Goal: Task Accomplishment & Management: Use online tool/utility

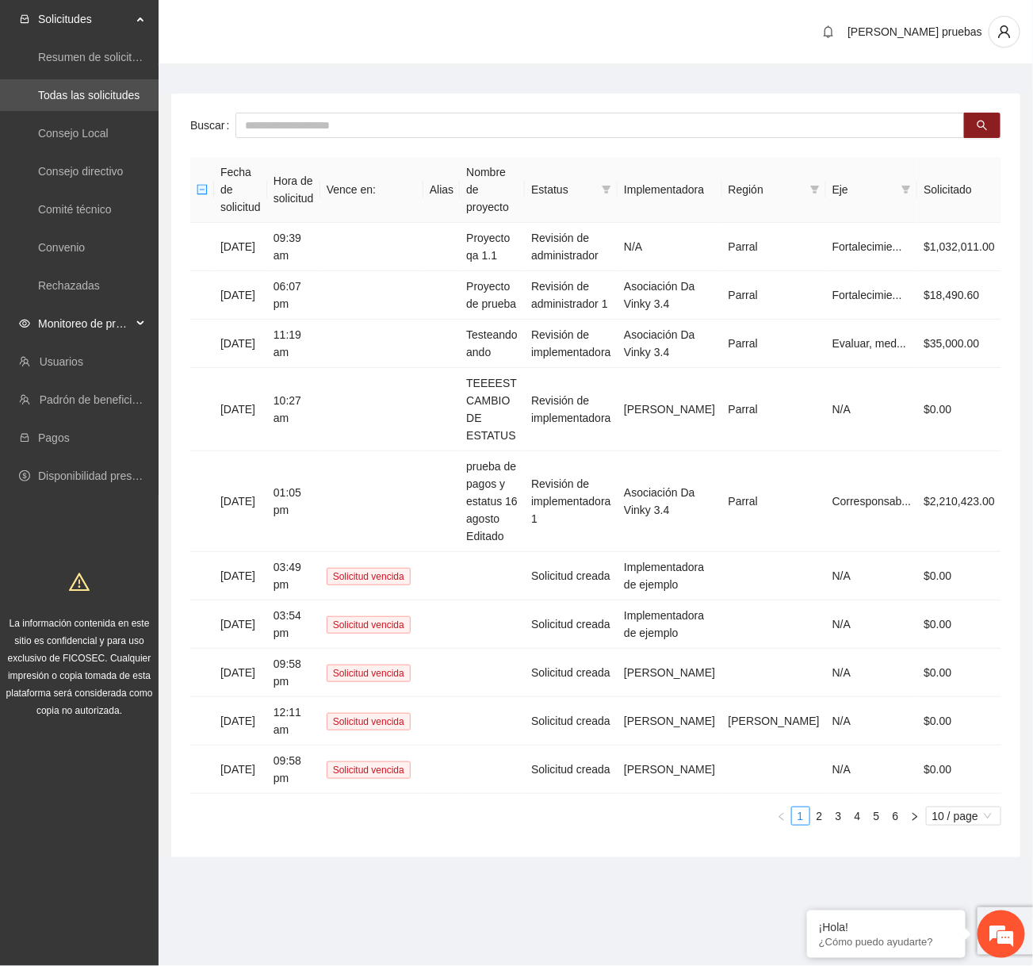
click at [130, 322] on span "Monitoreo de proyectos" at bounding box center [85, 324] width 94 height 32
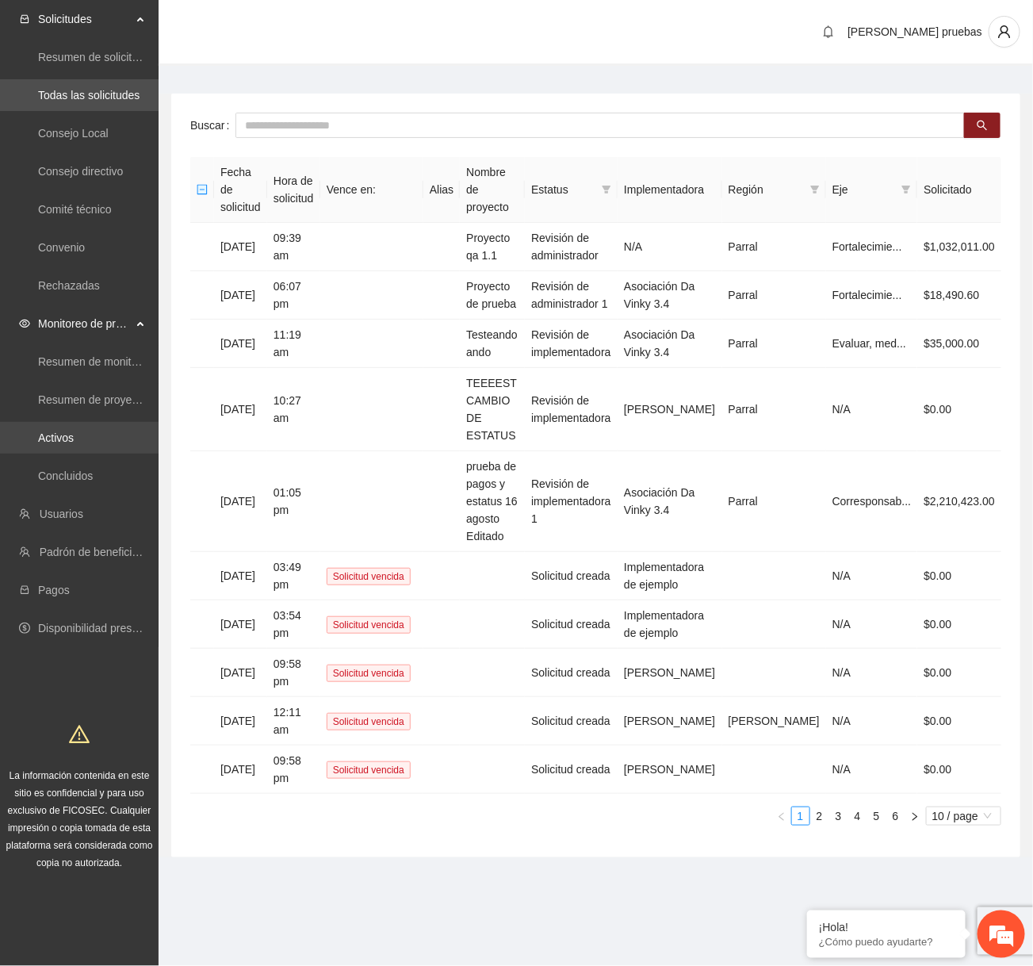
click at [74, 442] on link "Activos" at bounding box center [56, 437] width 36 height 13
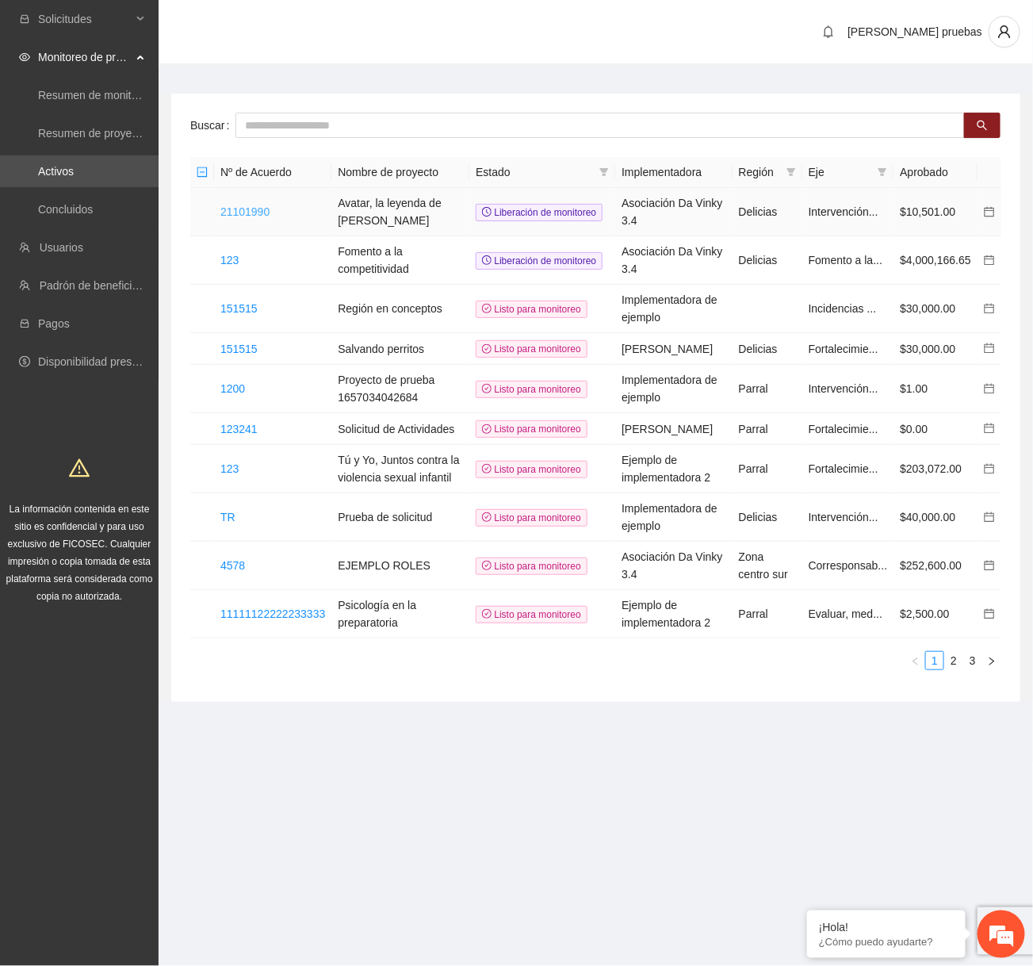
click at [246, 213] on link "21101990" at bounding box center [244, 211] width 49 height 13
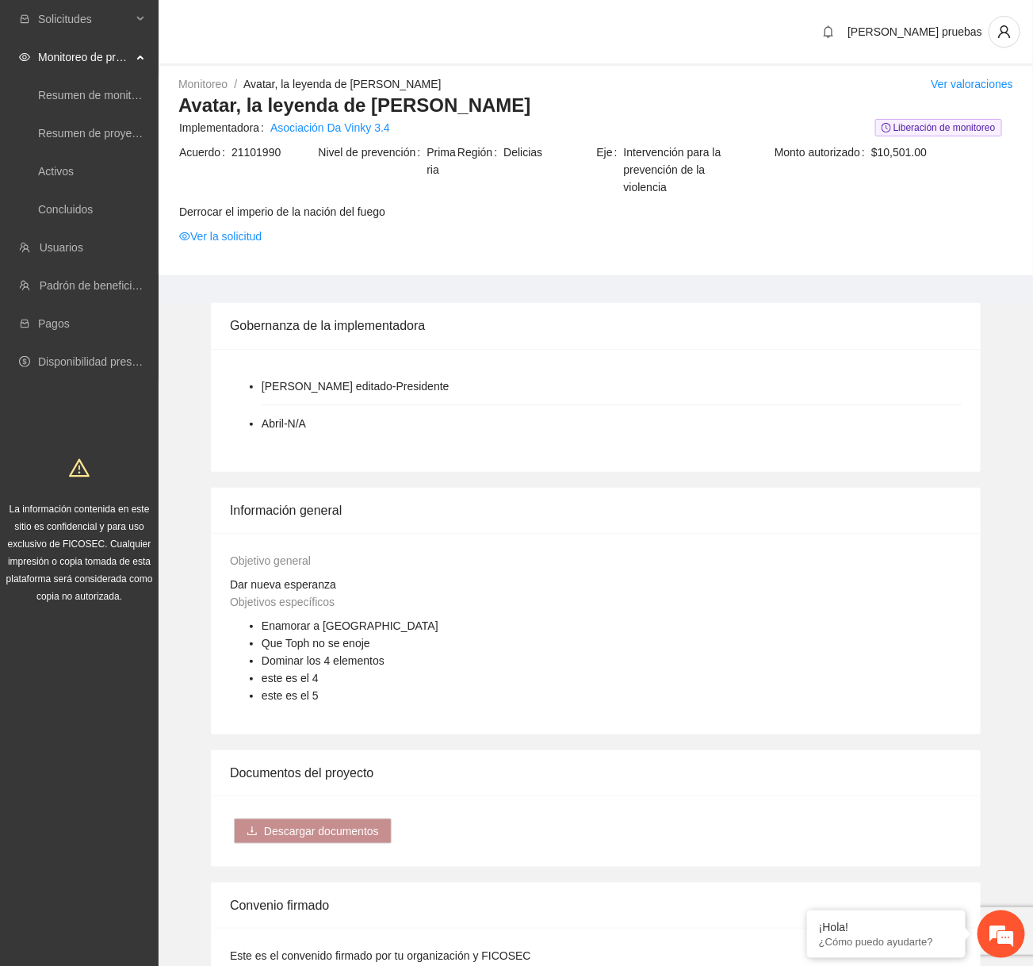
scroll to position [972, 0]
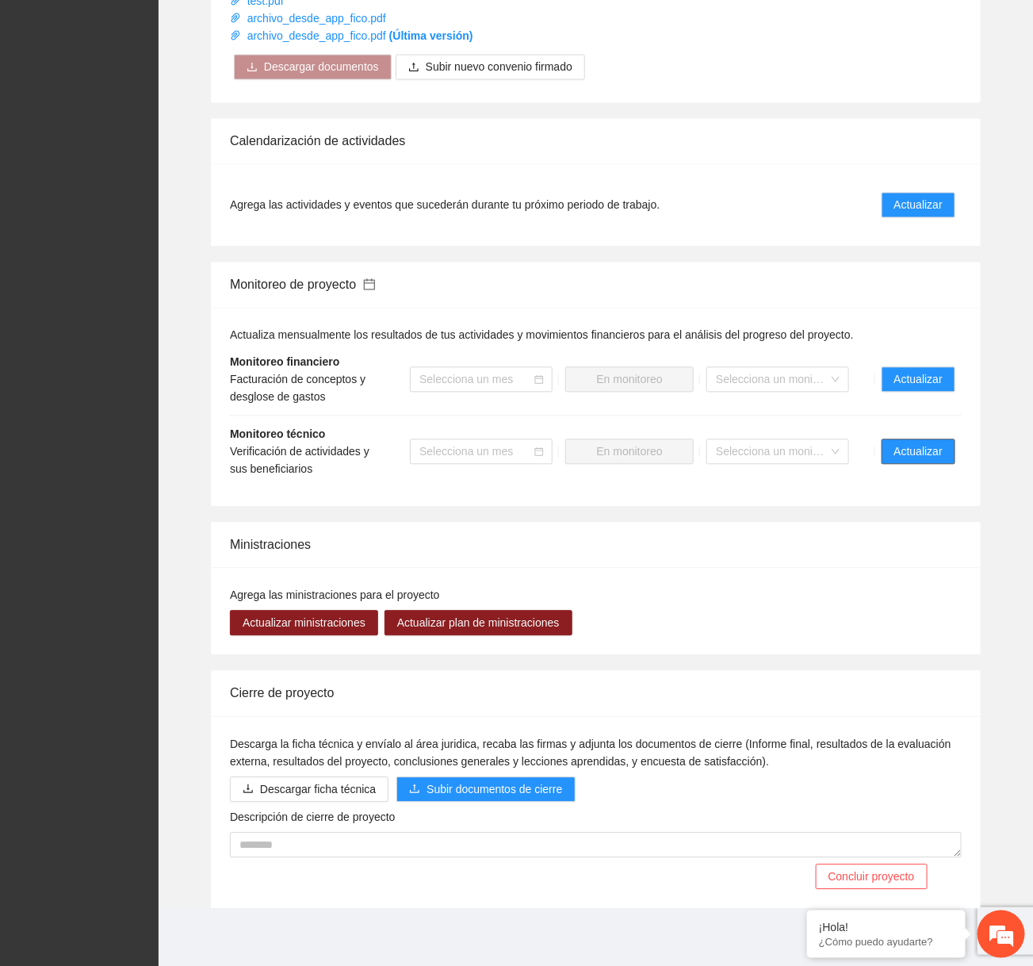
click at [934, 455] on span "Actualizar" at bounding box center [918, 451] width 48 height 17
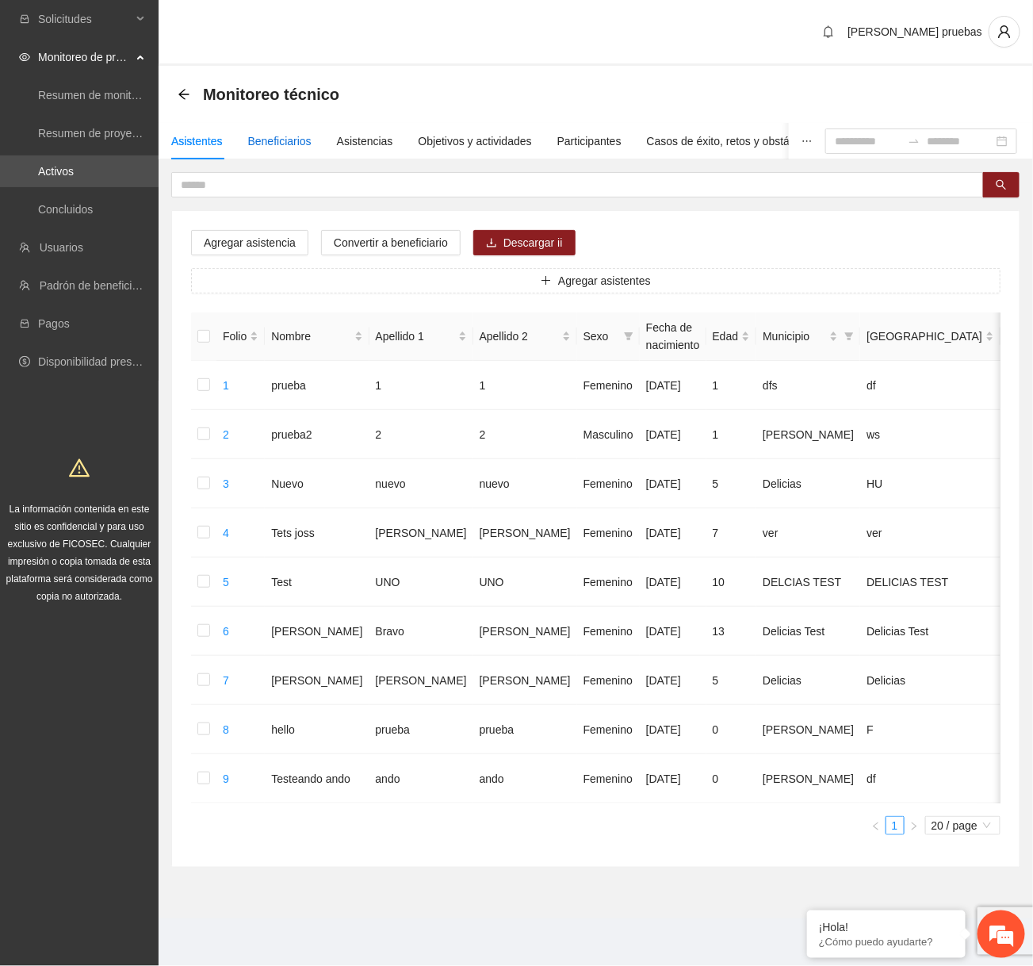
click at [312, 138] on div "Beneficiarios" at bounding box center [279, 140] width 63 height 17
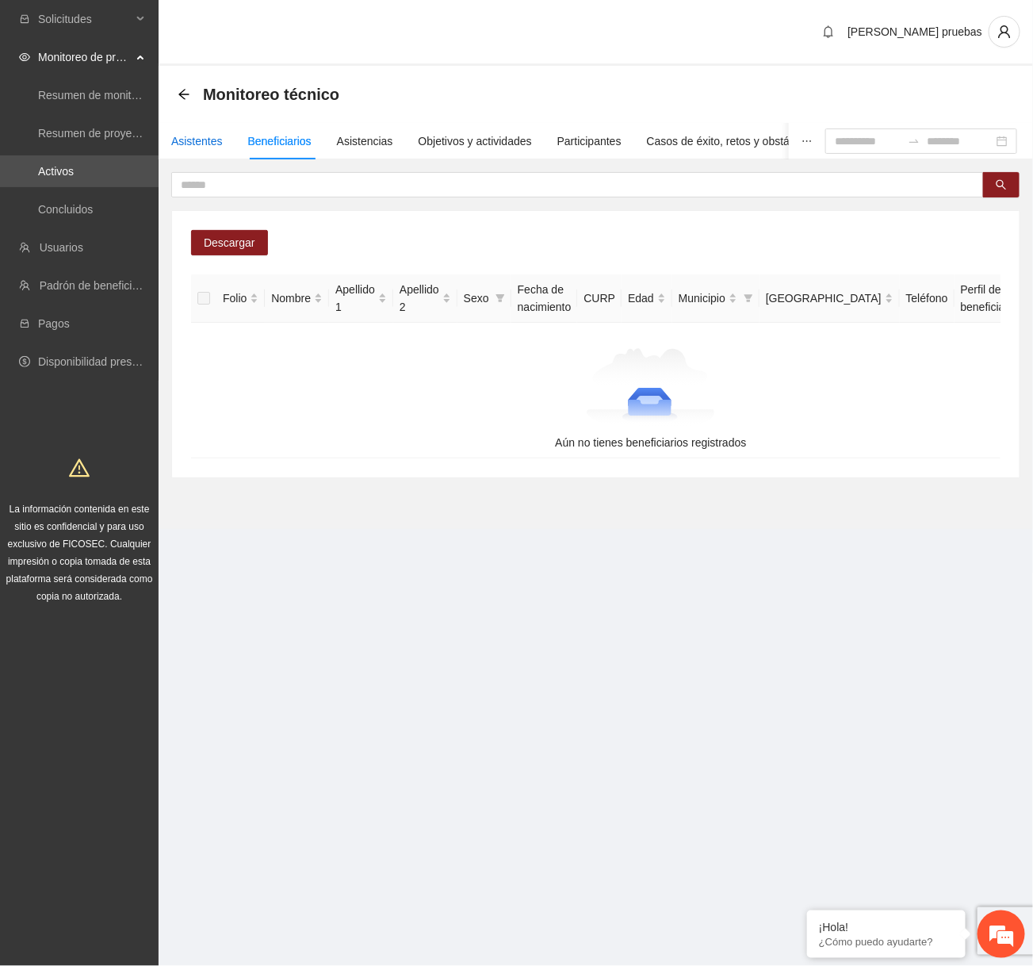
click at [194, 147] on div "Asistentes" at bounding box center [197, 140] width 52 height 17
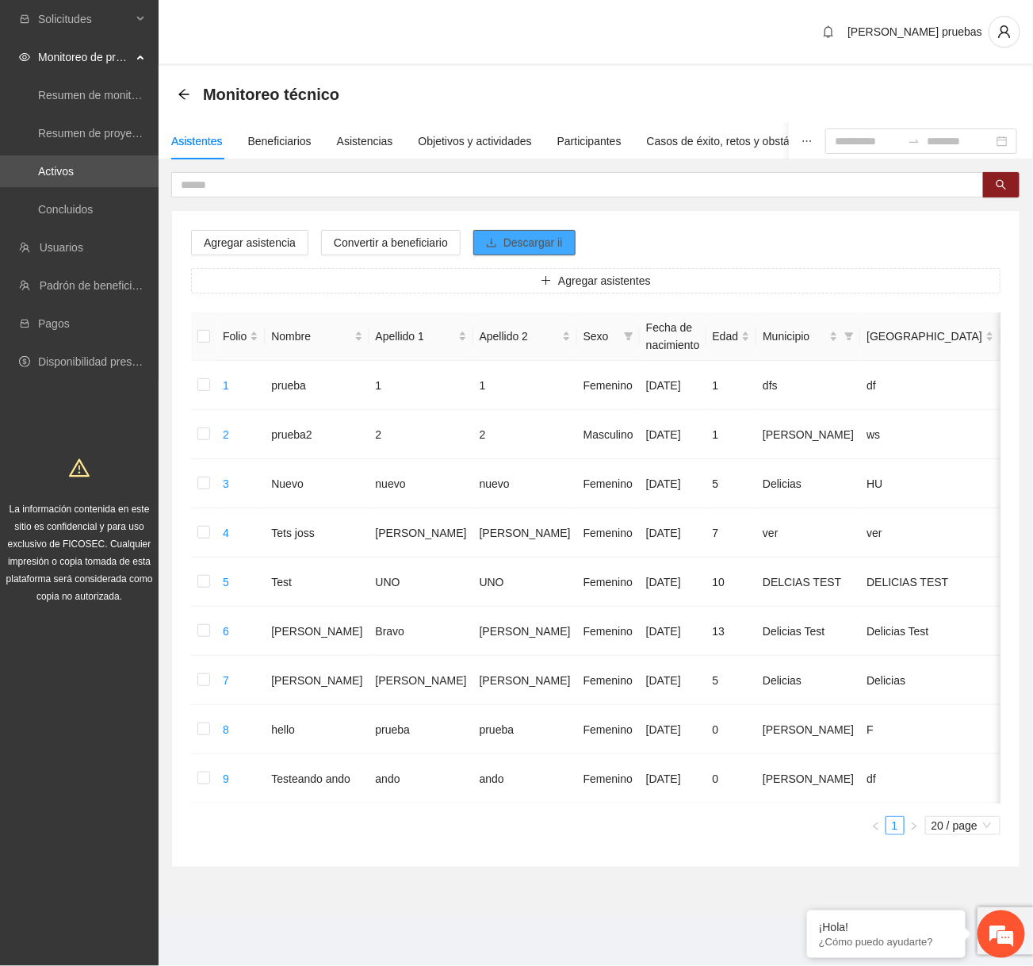
click at [519, 242] on span "Descargar ii" at bounding box center [533, 242] width 59 height 17
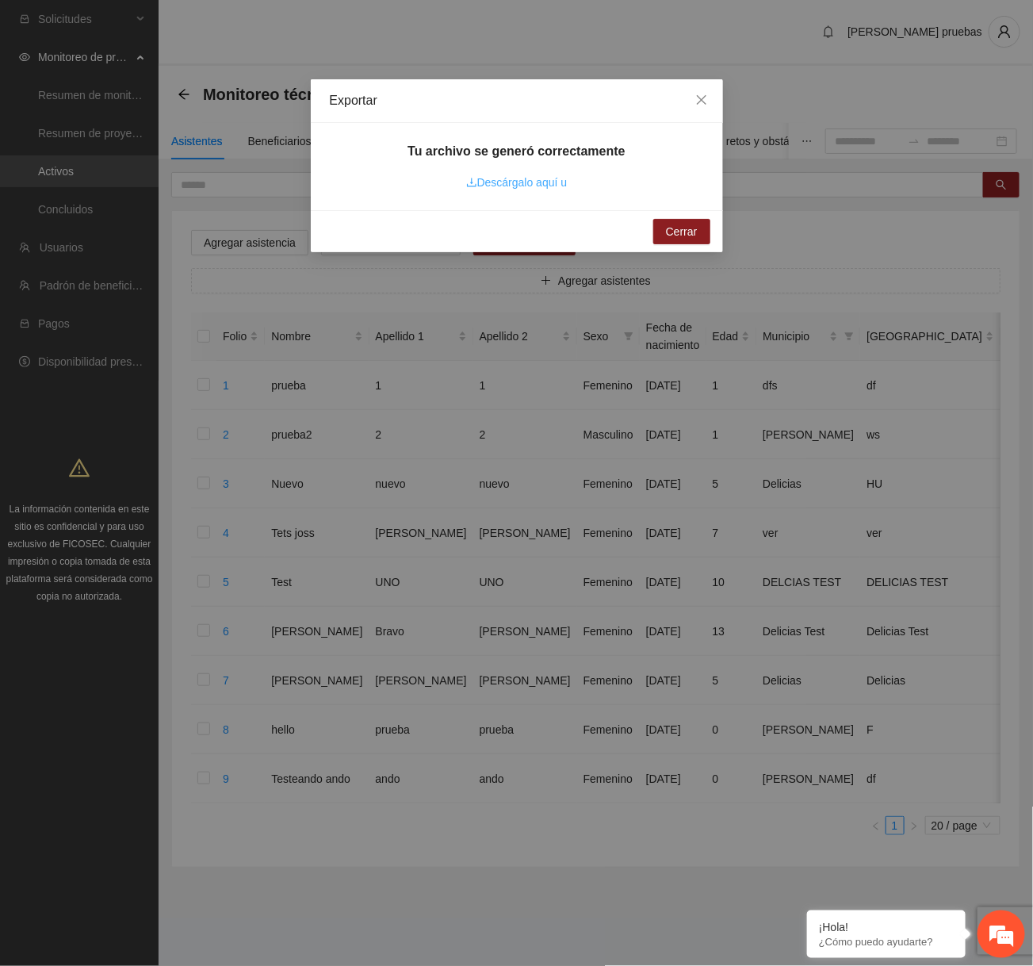
click at [544, 186] on link "Descárgalo aquí u" at bounding box center [516, 182] width 101 height 13
click at [553, 186] on link "Descárgalo aquí u" at bounding box center [516, 182] width 101 height 13
click at [706, 94] on icon "close" at bounding box center [701, 100] width 13 height 13
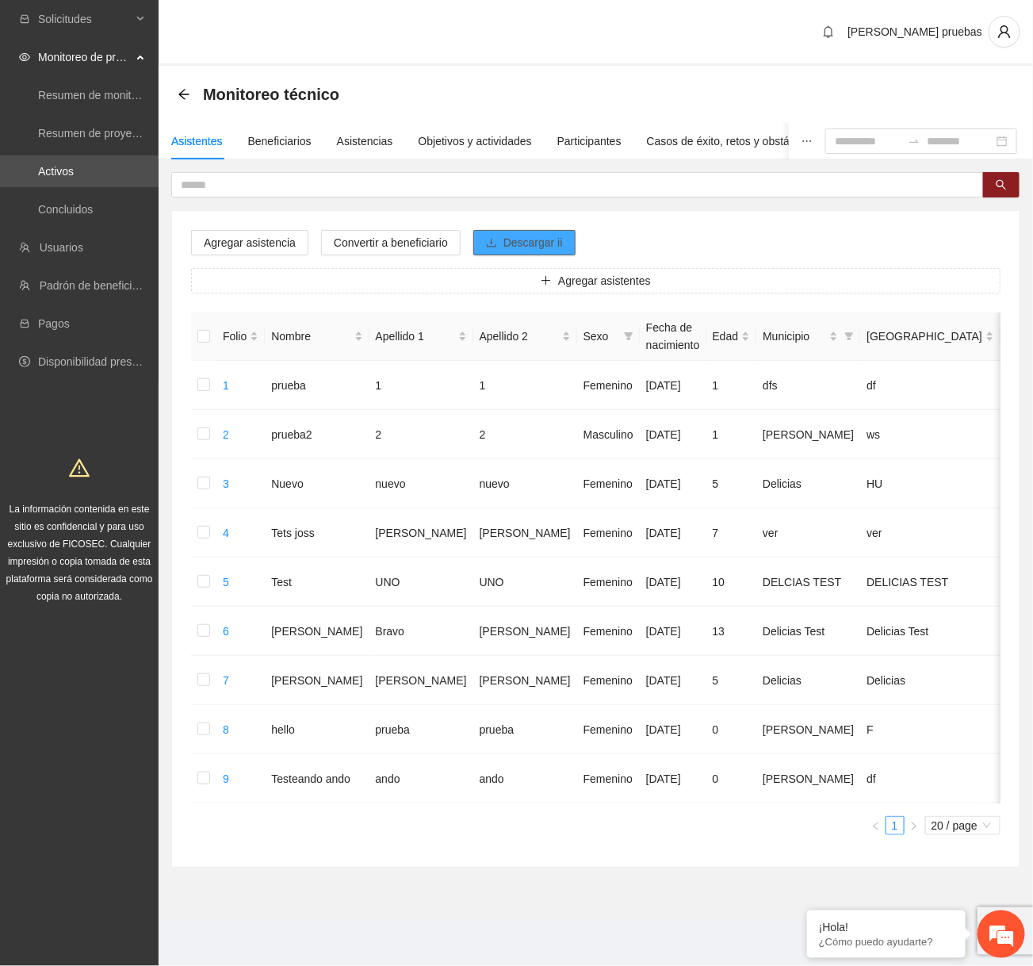
click at [543, 243] on span "Descargar ii" at bounding box center [533, 242] width 59 height 17
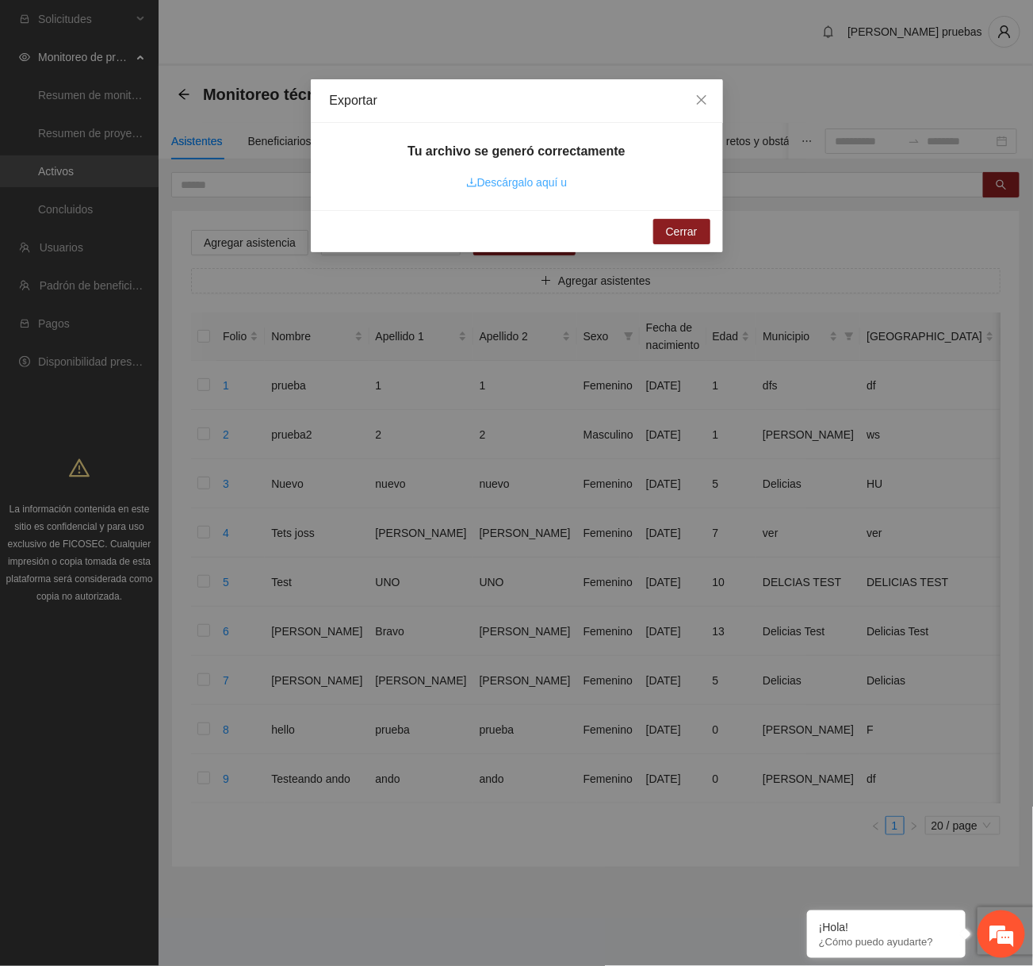
click at [552, 186] on link "Descárgalo aquí u" at bounding box center [516, 182] width 101 height 13
click at [558, 186] on link "Descárgalo aquí u" at bounding box center [516, 182] width 101 height 13
click at [688, 101] on span "Close" at bounding box center [701, 100] width 43 height 43
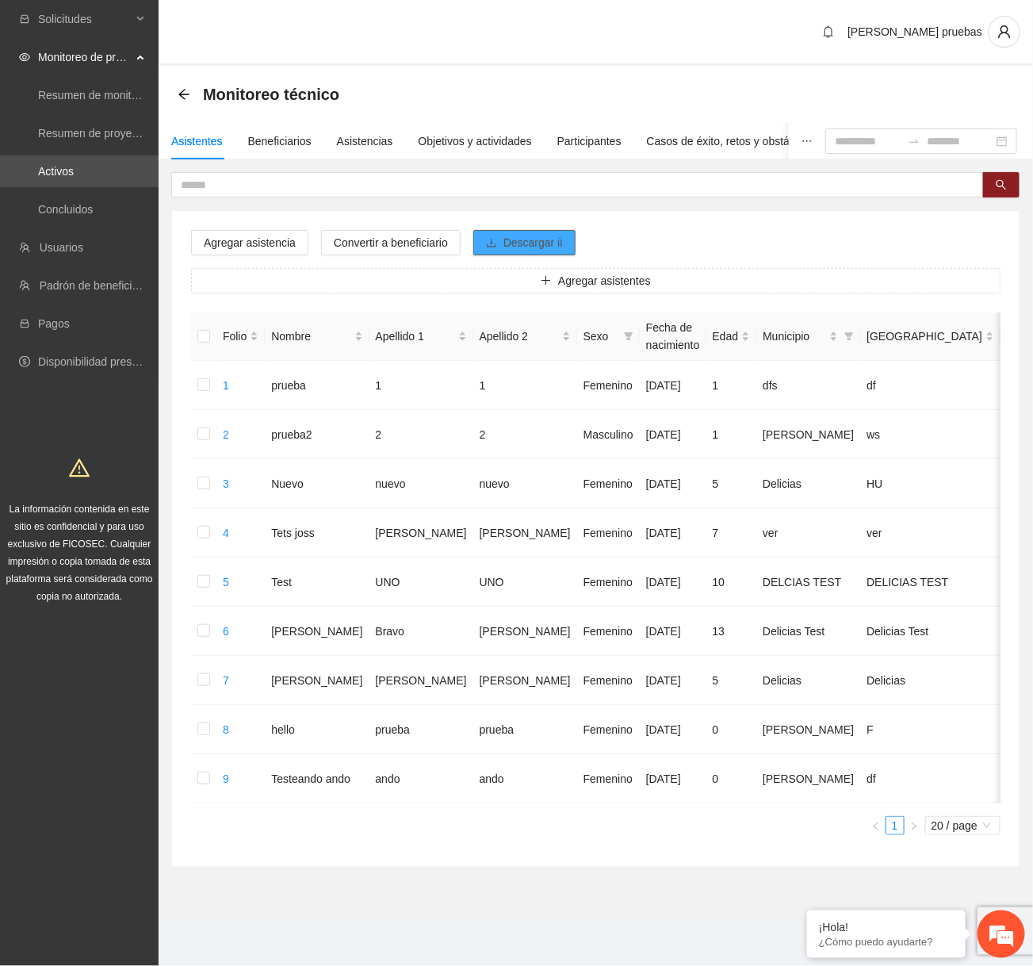
click at [557, 237] on span "Descargar ii" at bounding box center [533, 242] width 59 height 17
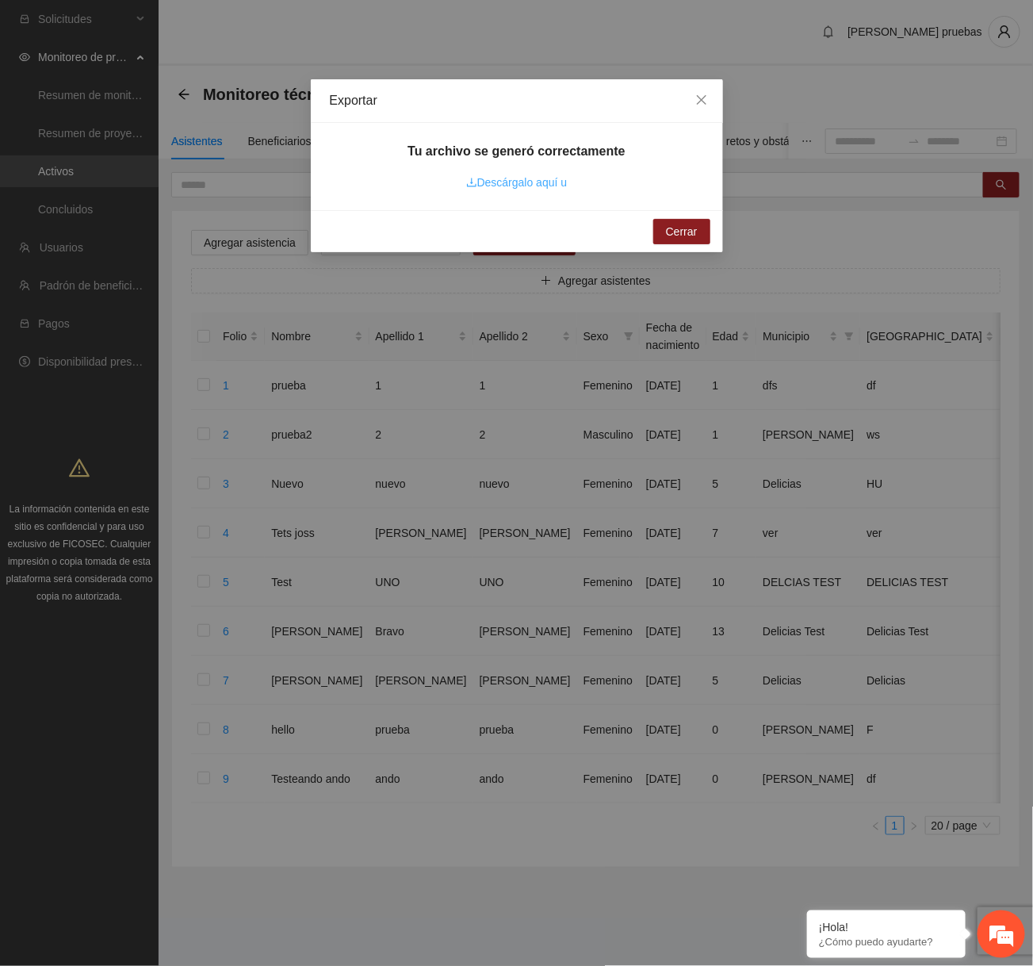
click at [553, 183] on link "Descárgalo aquí u" at bounding box center [516, 182] width 101 height 13
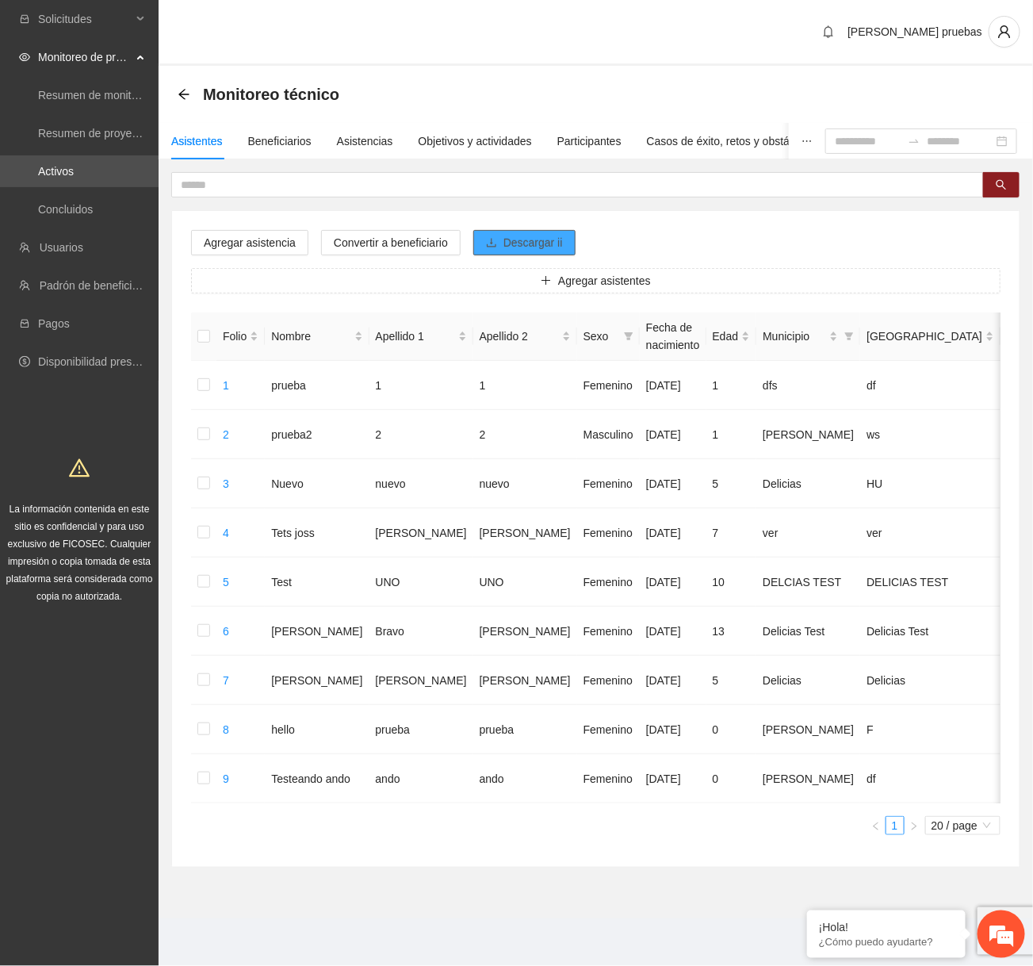
click at [517, 243] on span "Descargar ii" at bounding box center [533, 242] width 59 height 17
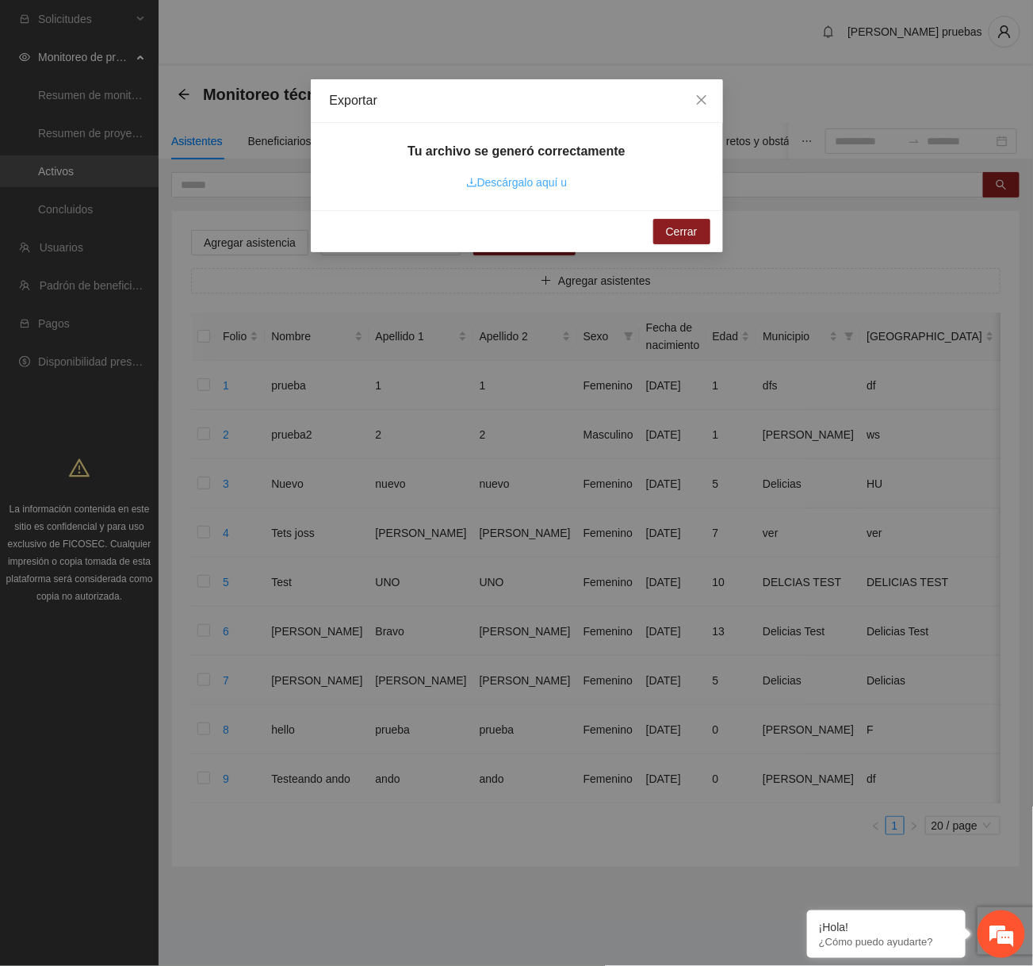
click at [534, 183] on link "Descárgalo aquí u" at bounding box center [516, 182] width 101 height 13
click at [527, 186] on link "Descárgalo aquí u" at bounding box center [516, 182] width 101 height 13
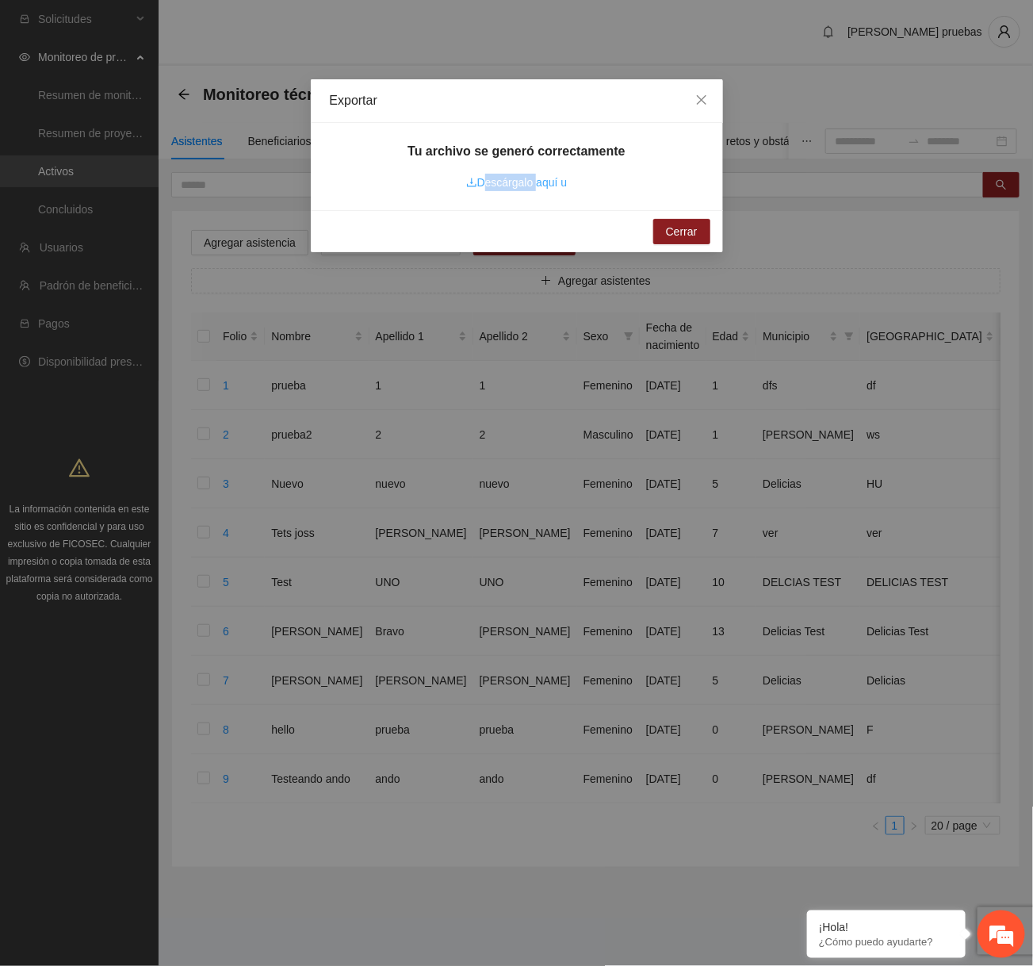
click at [527, 186] on link "Descárgalo aquí u" at bounding box center [516, 182] width 101 height 13
click at [699, 95] on icon "close" at bounding box center [701, 100] width 13 height 13
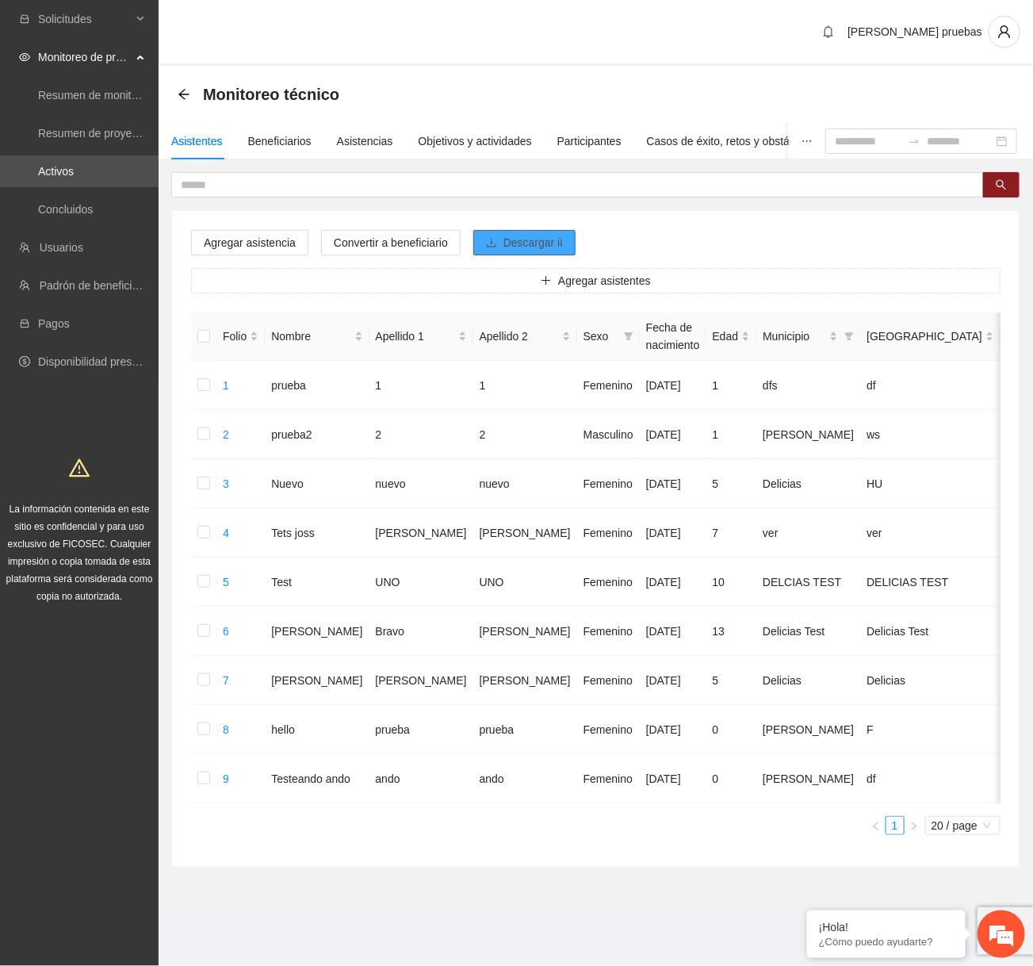
click at [527, 246] on span "Descargar ii" at bounding box center [533, 242] width 59 height 17
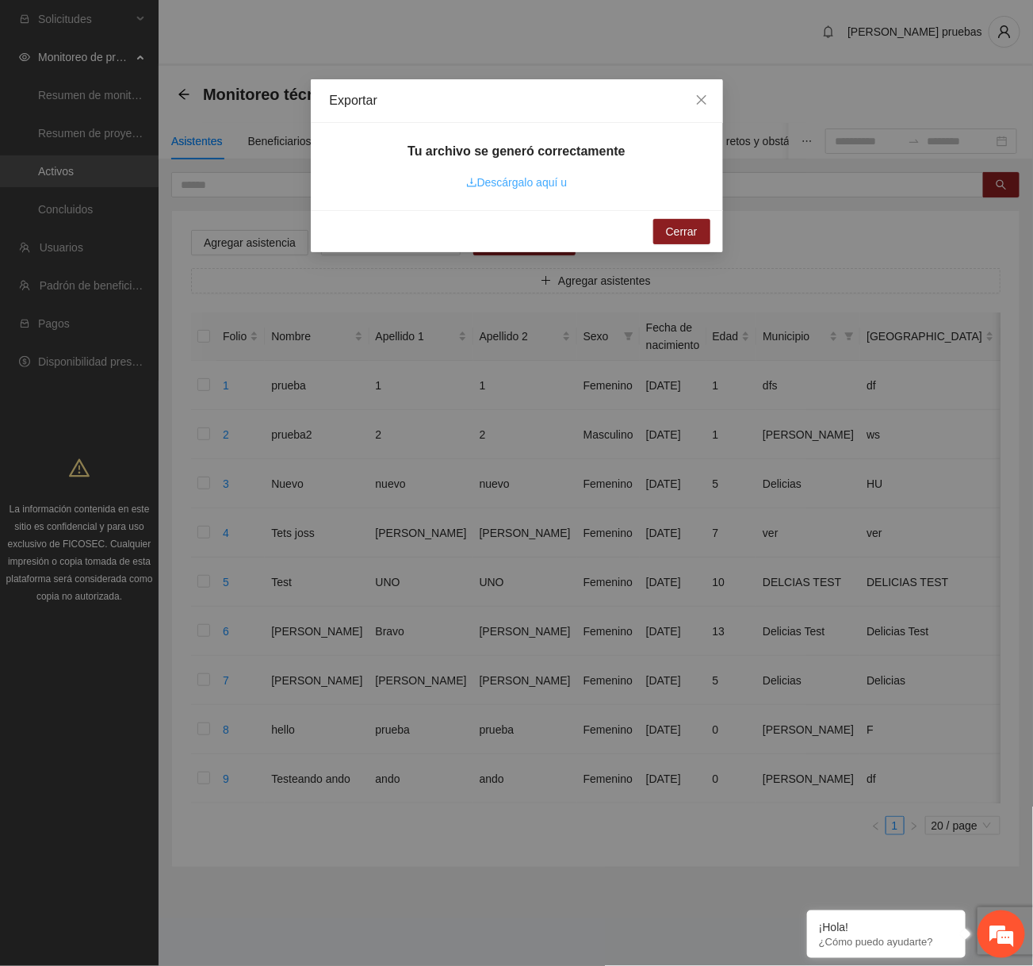
click at [542, 187] on link "Descárgalo aquí u" at bounding box center [516, 182] width 101 height 13
click at [704, 111] on span "Close" at bounding box center [701, 100] width 43 height 43
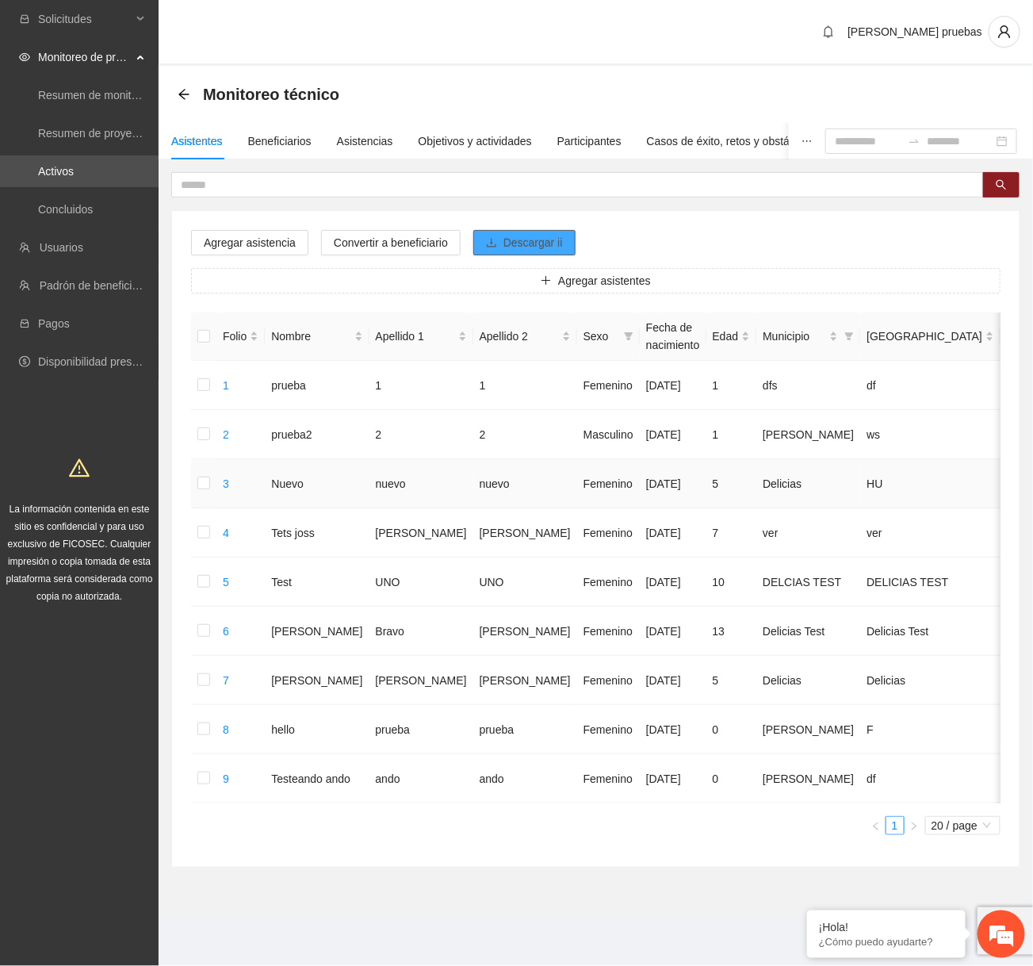
scroll to position [0, 21]
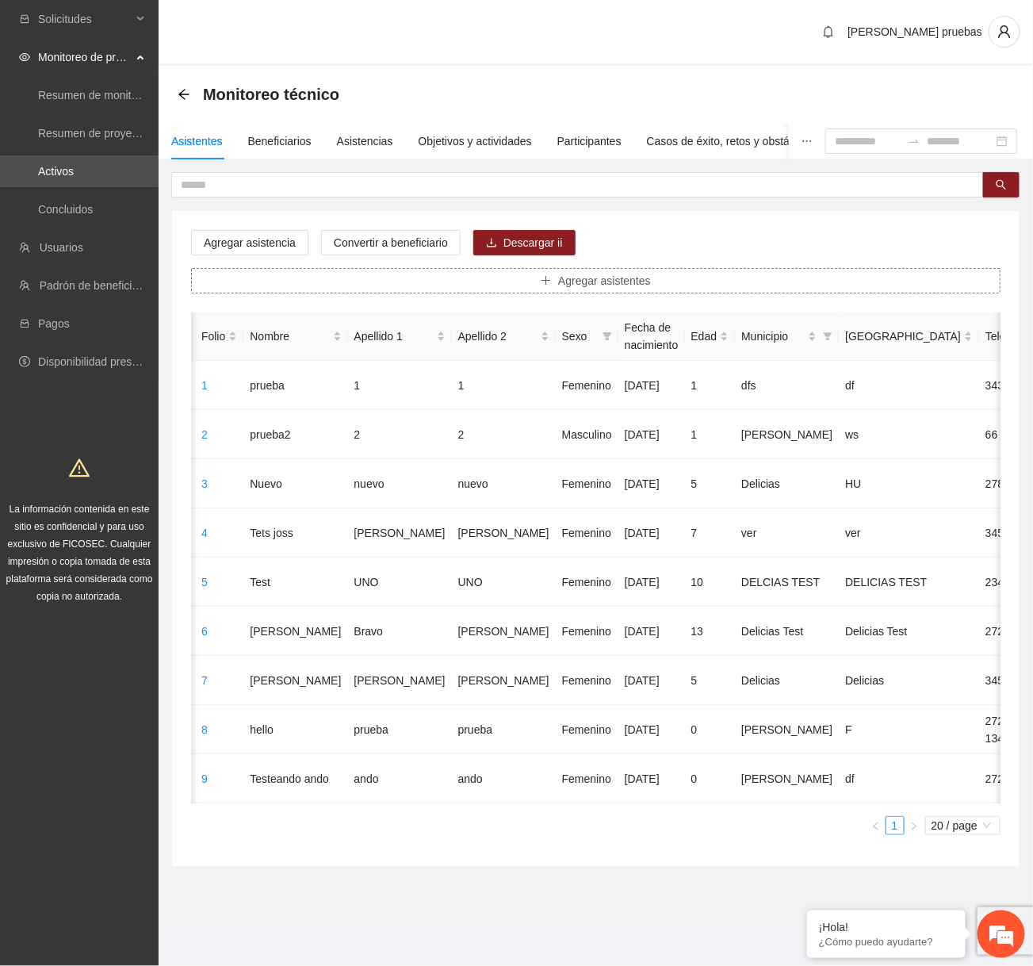
click at [741, 281] on button "Agregar asistentes" at bounding box center [596, 280] width 810 height 25
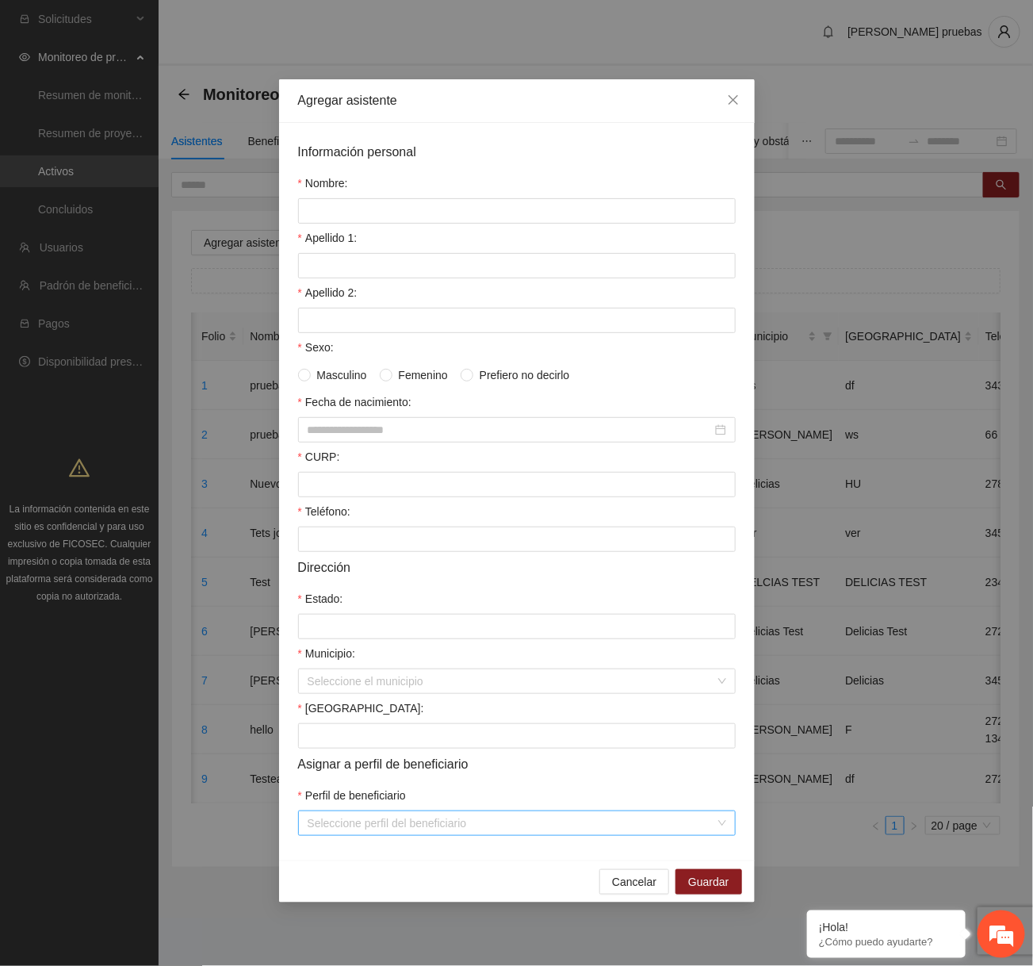
click at [487, 835] on input "Perfil de beneficiario" at bounding box center [512, 823] width 408 height 24
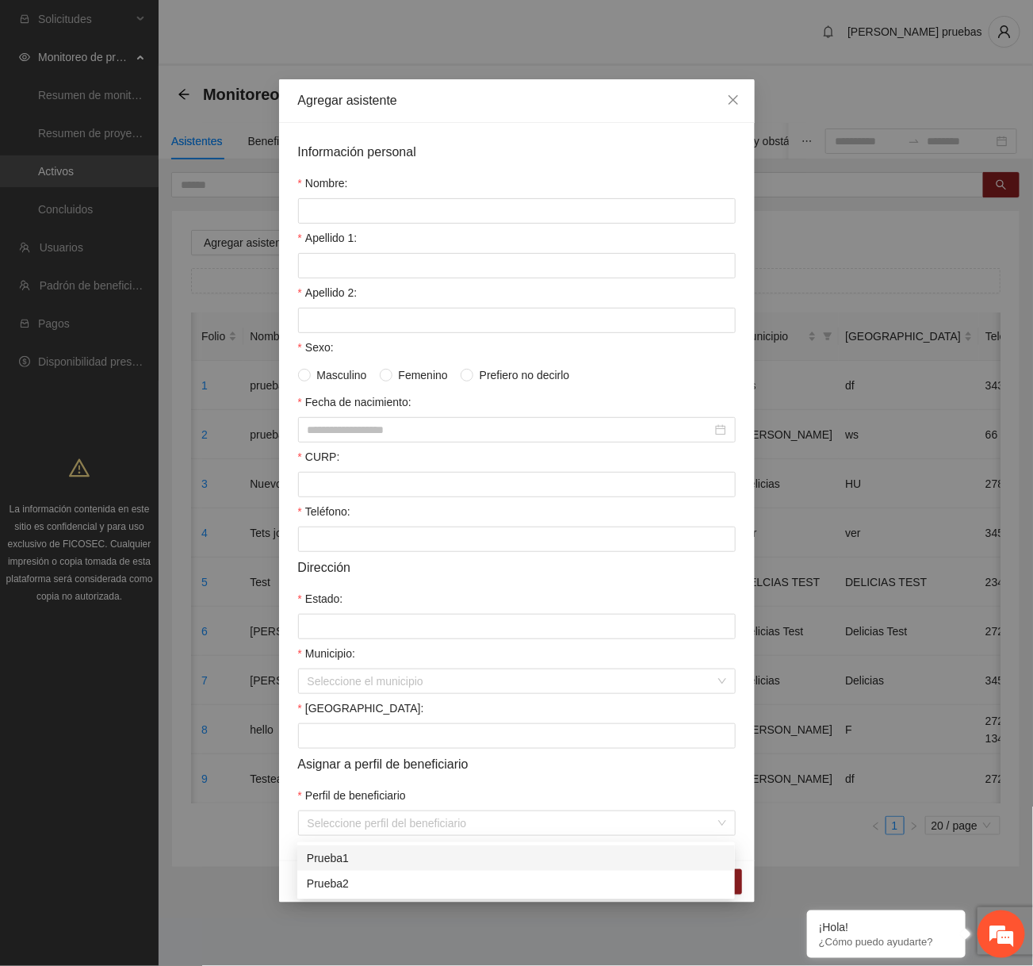
click at [567, 773] on div "Asignar a perfil de beneficiario" at bounding box center [517, 764] width 438 height 20
click at [745, 105] on span "Close" at bounding box center [733, 100] width 43 height 43
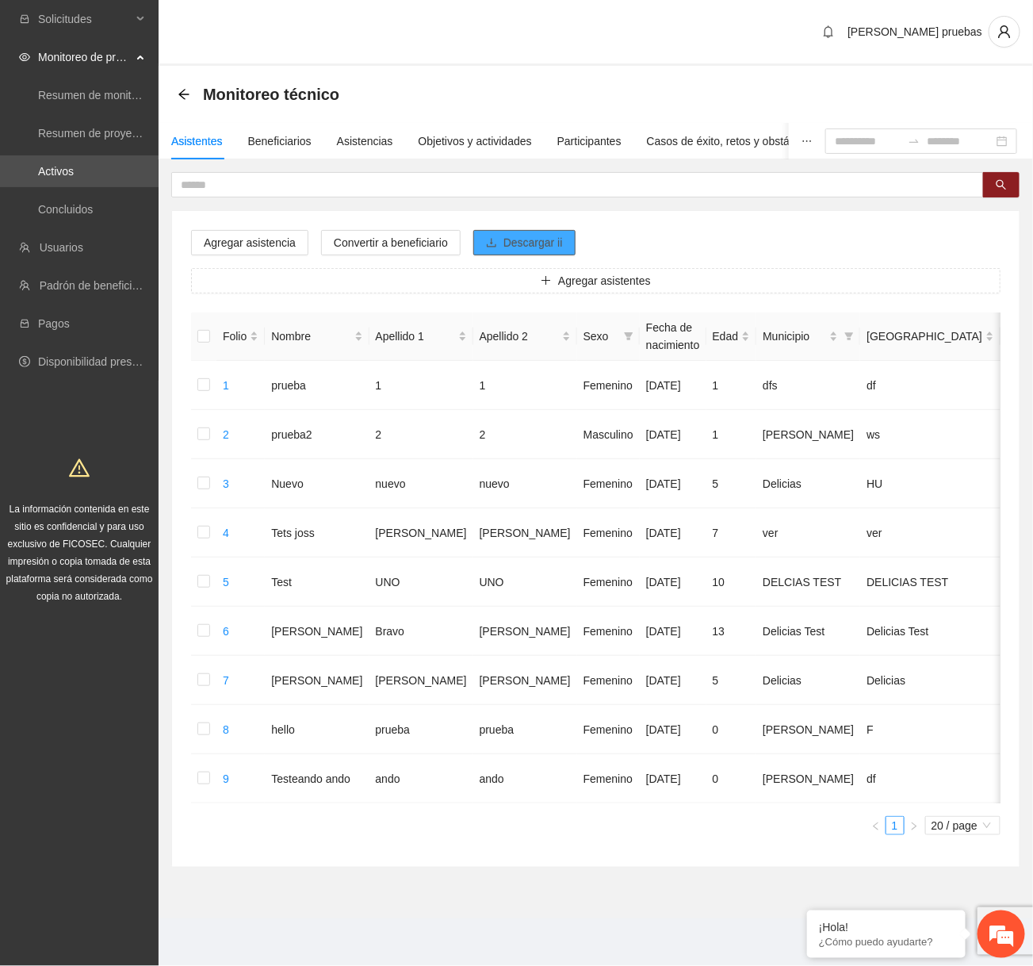
click at [529, 238] on span "Descargar ii" at bounding box center [533, 242] width 59 height 17
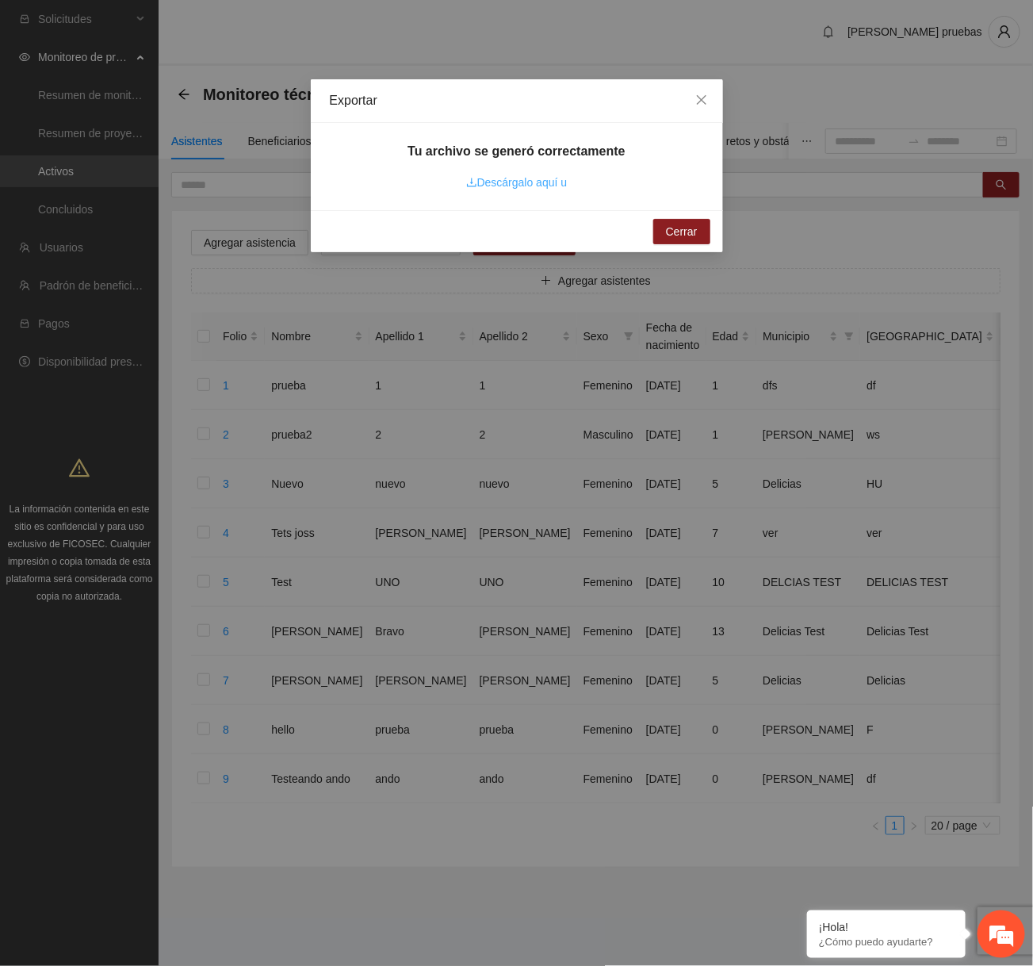
click at [561, 185] on link "Descárgalo aquí u" at bounding box center [516, 182] width 101 height 13
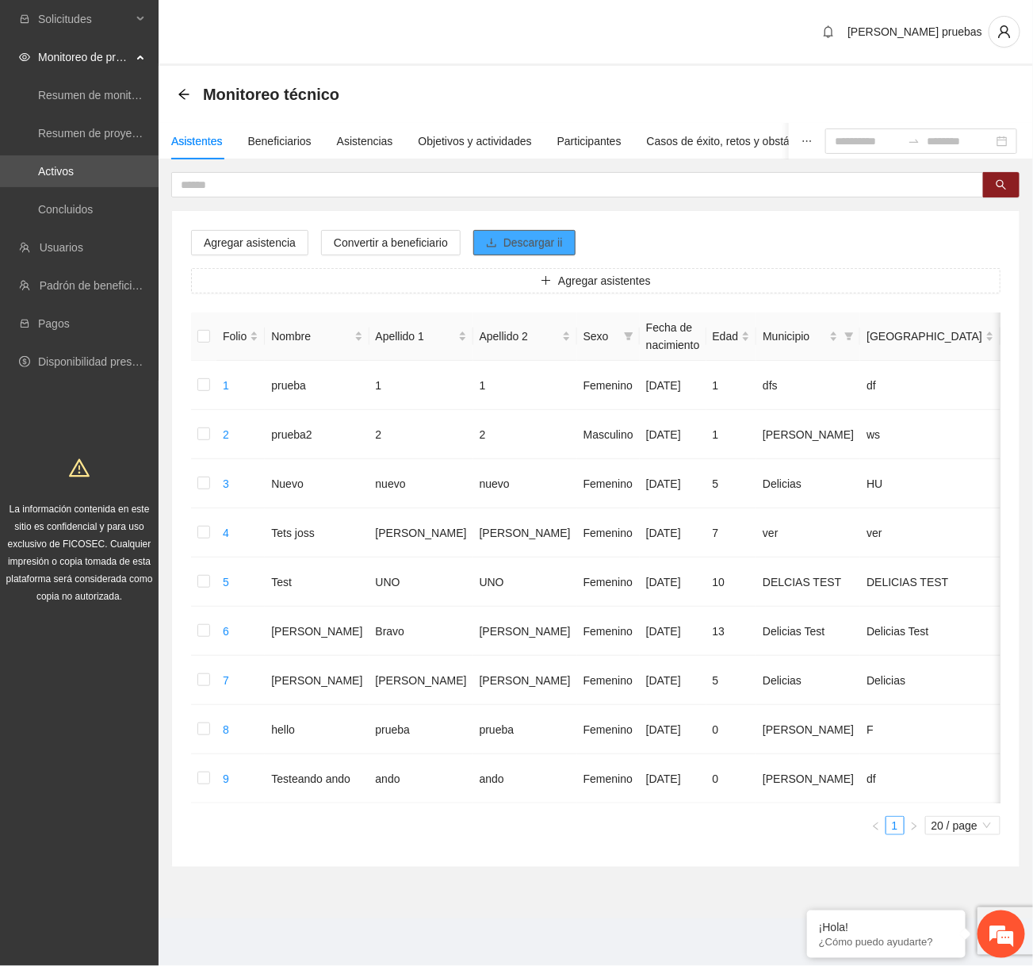
click at [496, 245] on icon "download" at bounding box center [492, 242] width 10 height 9
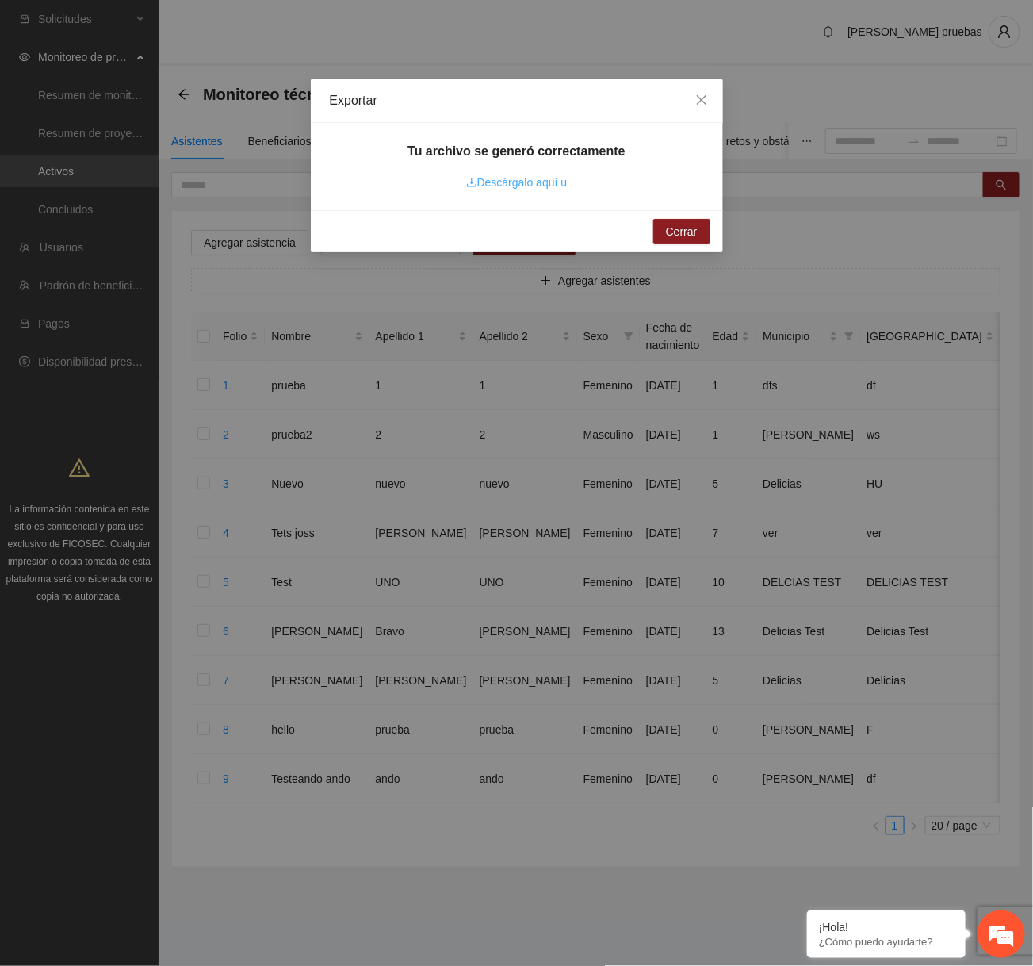
click at [547, 181] on link "Descárgalo aquí u" at bounding box center [516, 182] width 101 height 13
click at [703, 100] on icon "close" at bounding box center [701, 100] width 13 height 13
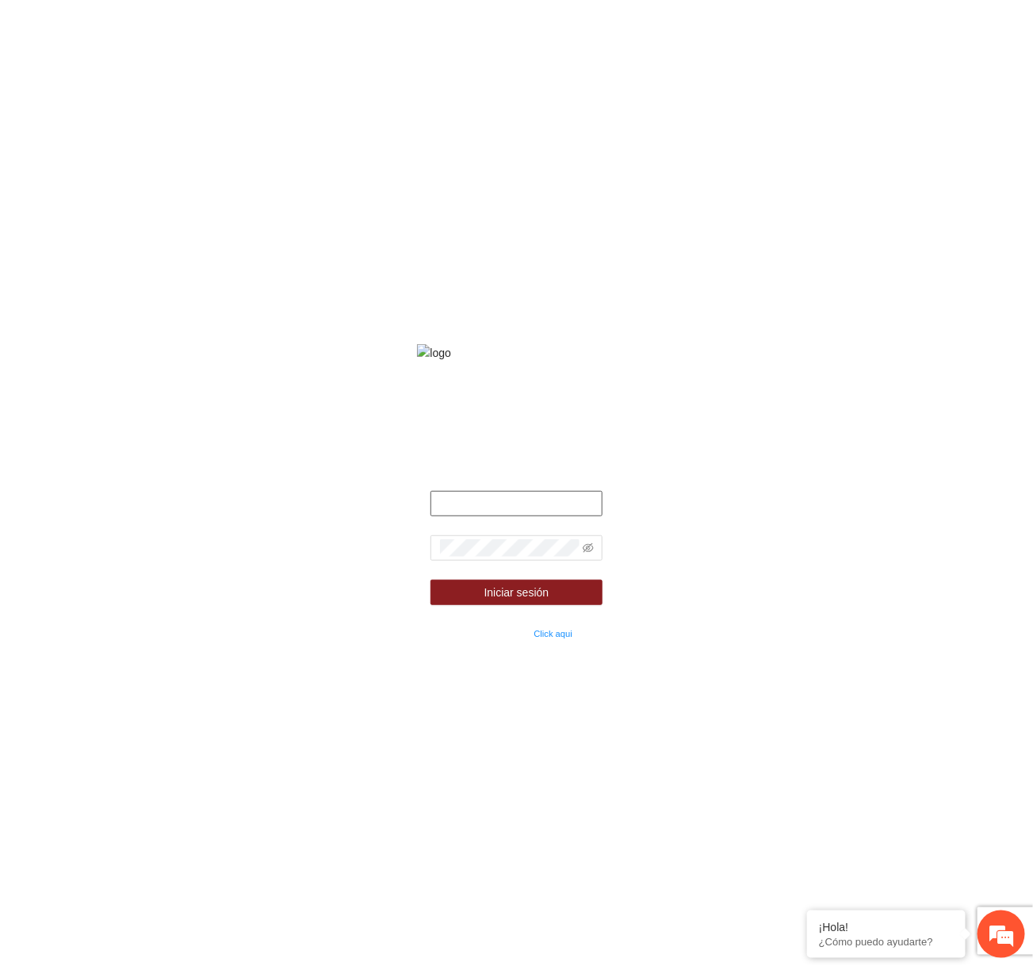
click at [561, 516] on input "text" at bounding box center [517, 503] width 172 height 25
type input "**********"
click at [597, 561] on span at bounding box center [517, 547] width 172 height 25
click at [588, 553] on icon "eye-invisible" at bounding box center [588, 548] width 11 height 10
click at [431, 580] on button "Iniciar sesión" at bounding box center [517, 592] width 172 height 25
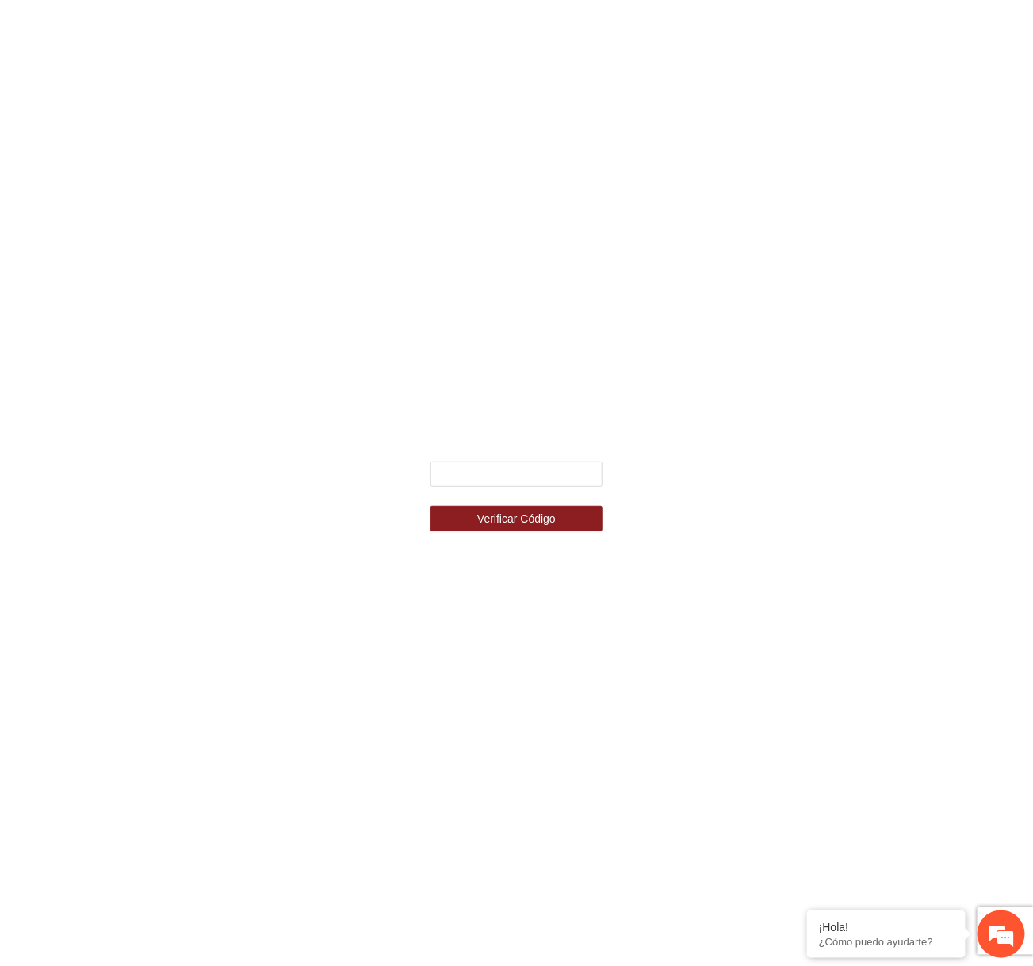
click at [454, 487] on form "Verificar Código" at bounding box center [517, 496] width 172 height 70
click at [466, 481] on input "text" at bounding box center [517, 473] width 172 height 25
type input "******"
click at [431, 506] on button "Verificar Código" at bounding box center [517, 518] width 172 height 25
